Goal: Contribute content

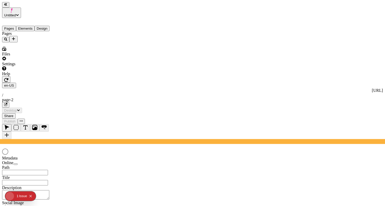
type input "/page-2"
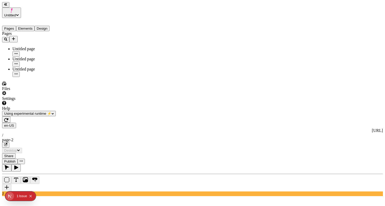
click at [2, 77] on div "Pages Untitled page Untitled page Untitled page" at bounding box center [33, 54] width 62 height 46
type input "18"
type input "1.5"
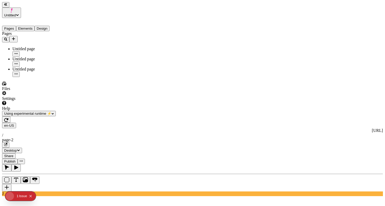
type textarea "Efficiently impact efficient mindshare, then objectively incubate covalent mark…"
click at [194, 123] on div "en-US [URL] / page-2" at bounding box center [192, 135] width 381 height 25
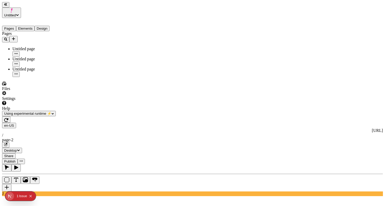
type input "0"
